Goal: Task Accomplishment & Management: Complete application form

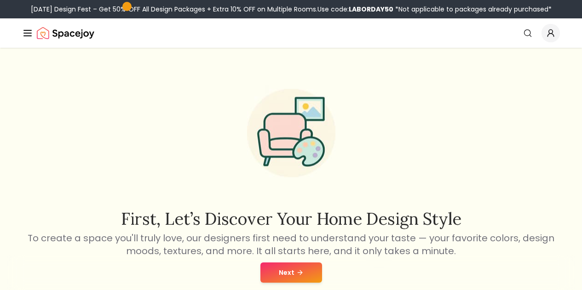
click at [289, 266] on button "Next" at bounding box center [291, 273] width 62 height 20
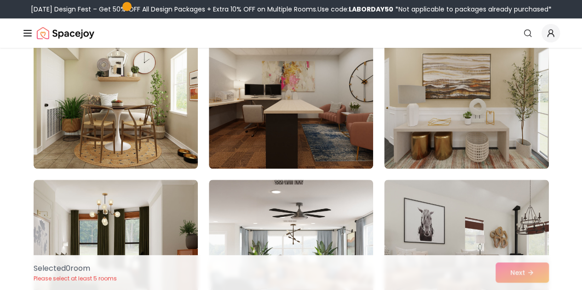
scroll to position [260, 0]
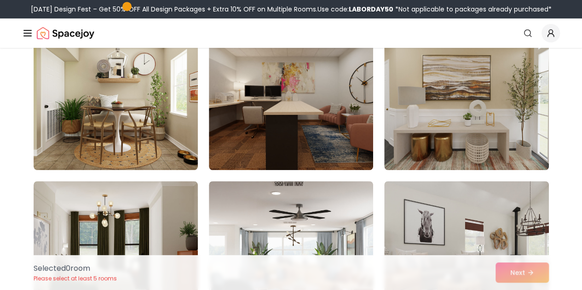
click at [524, 144] on img at bounding box center [466, 96] width 164 height 147
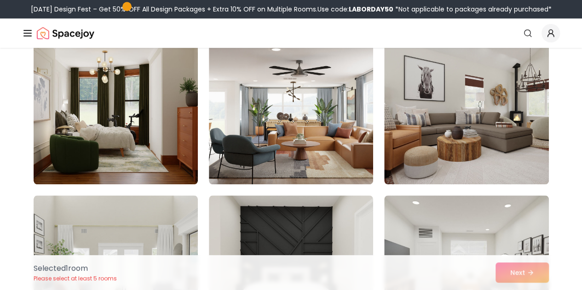
scroll to position [403, 0]
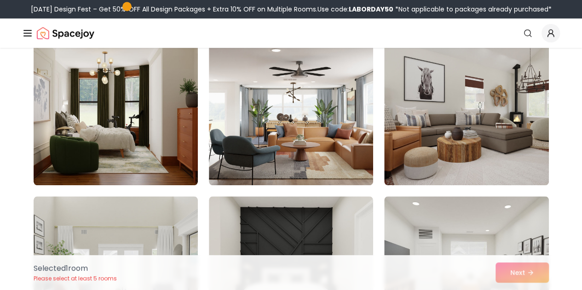
click at [497, 165] on img at bounding box center [466, 111] width 164 height 147
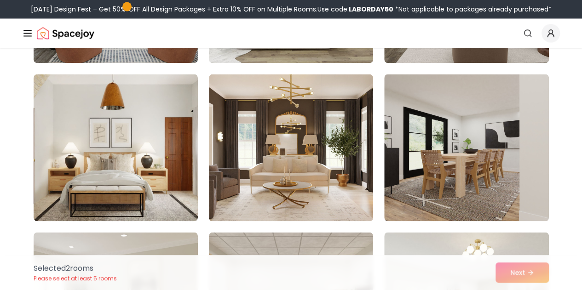
scroll to position [685, 0]
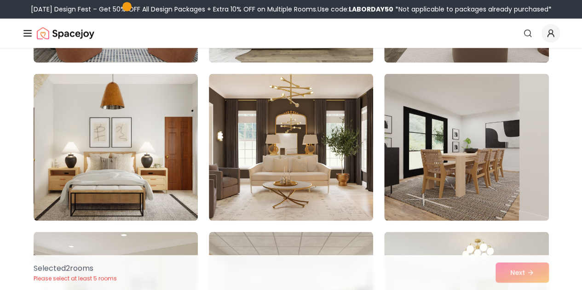
click at [536, 276] on div "Selected 2 room s Please select at least 5 rooms Next" at bounding box center [291, 272] width 530 height 35
click at [247, 173] on img at bounding box center [291, 147] width 164 height 147
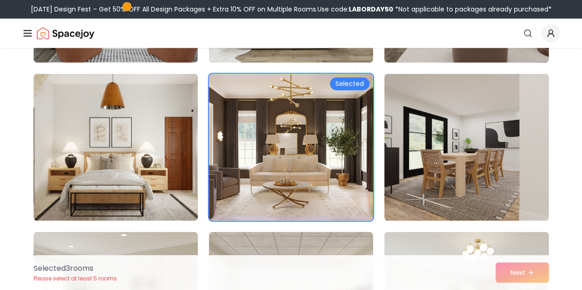
click at [103, 159] on img at bounding box center [116, 147] width 164 height 147
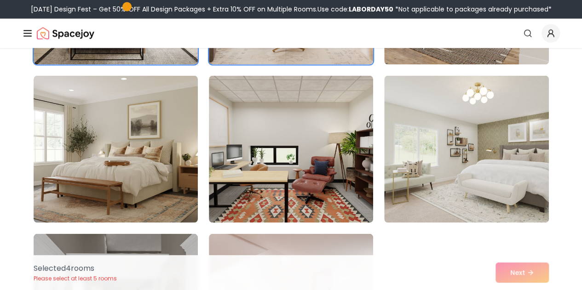
scroll to position [842, 0]
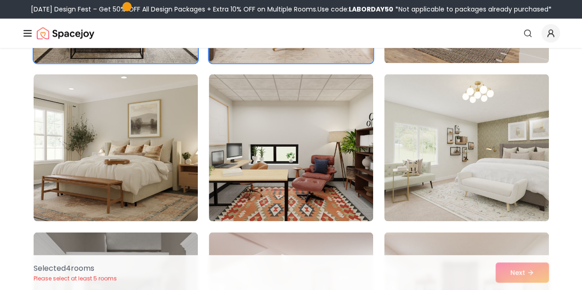
click at [77, 179] on img at bounding box center [116, 147] width 164 height 147
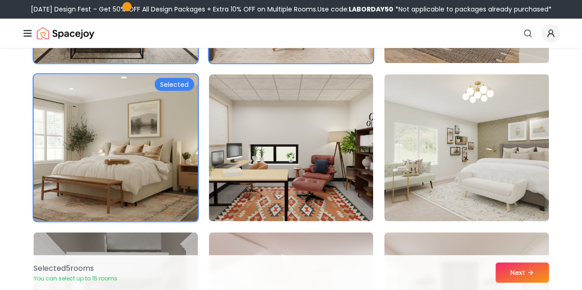
click at [536, 274] on button "Next" at bounding box center [522, 273] width 53 height 20
